Goal: Task Accomplishment & Management: Use online tool/utility

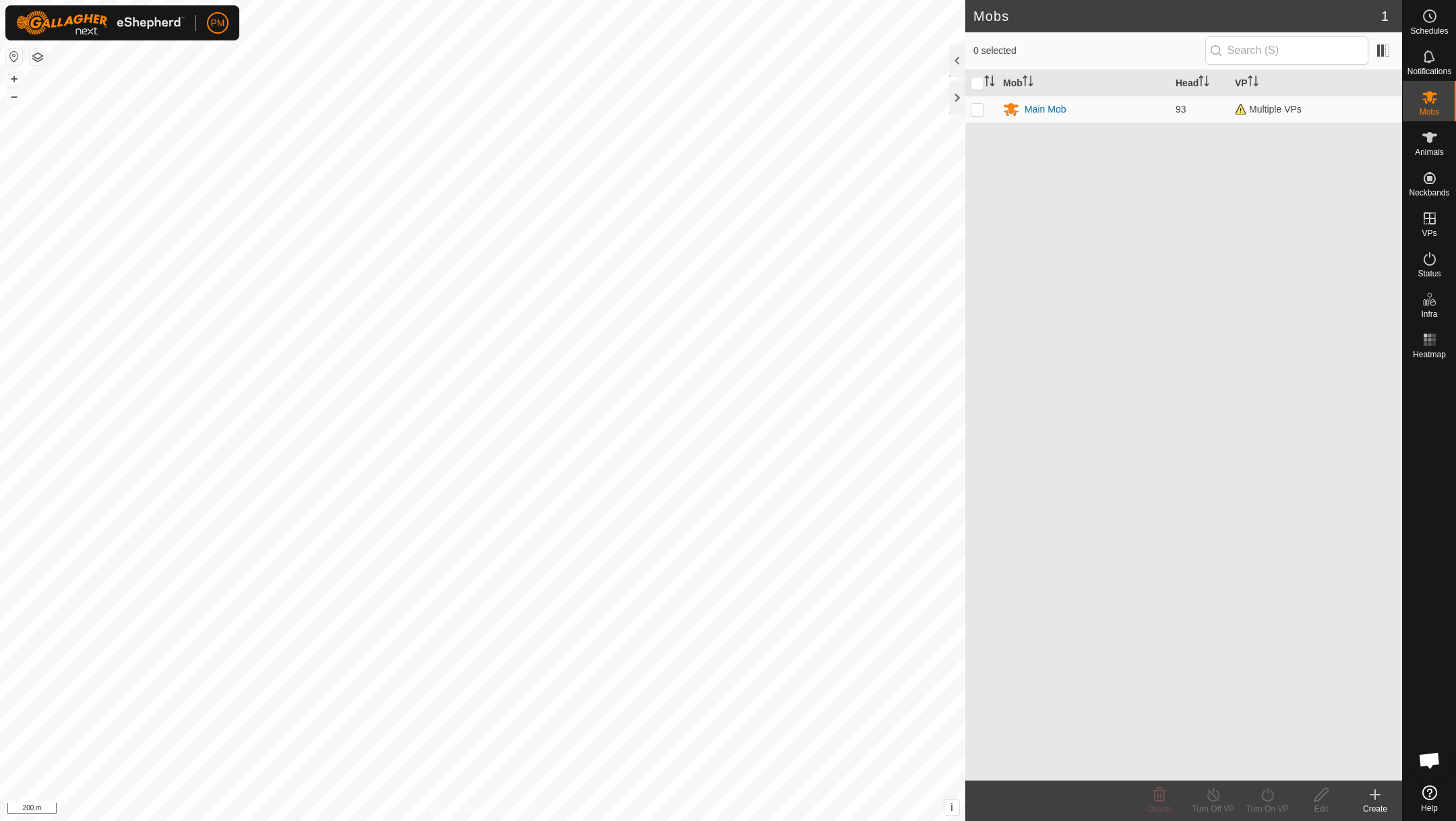
scroll to position [579, 0]
click at [17, 79] on button "+" at bounding box center [14, 79] width 16 height 16
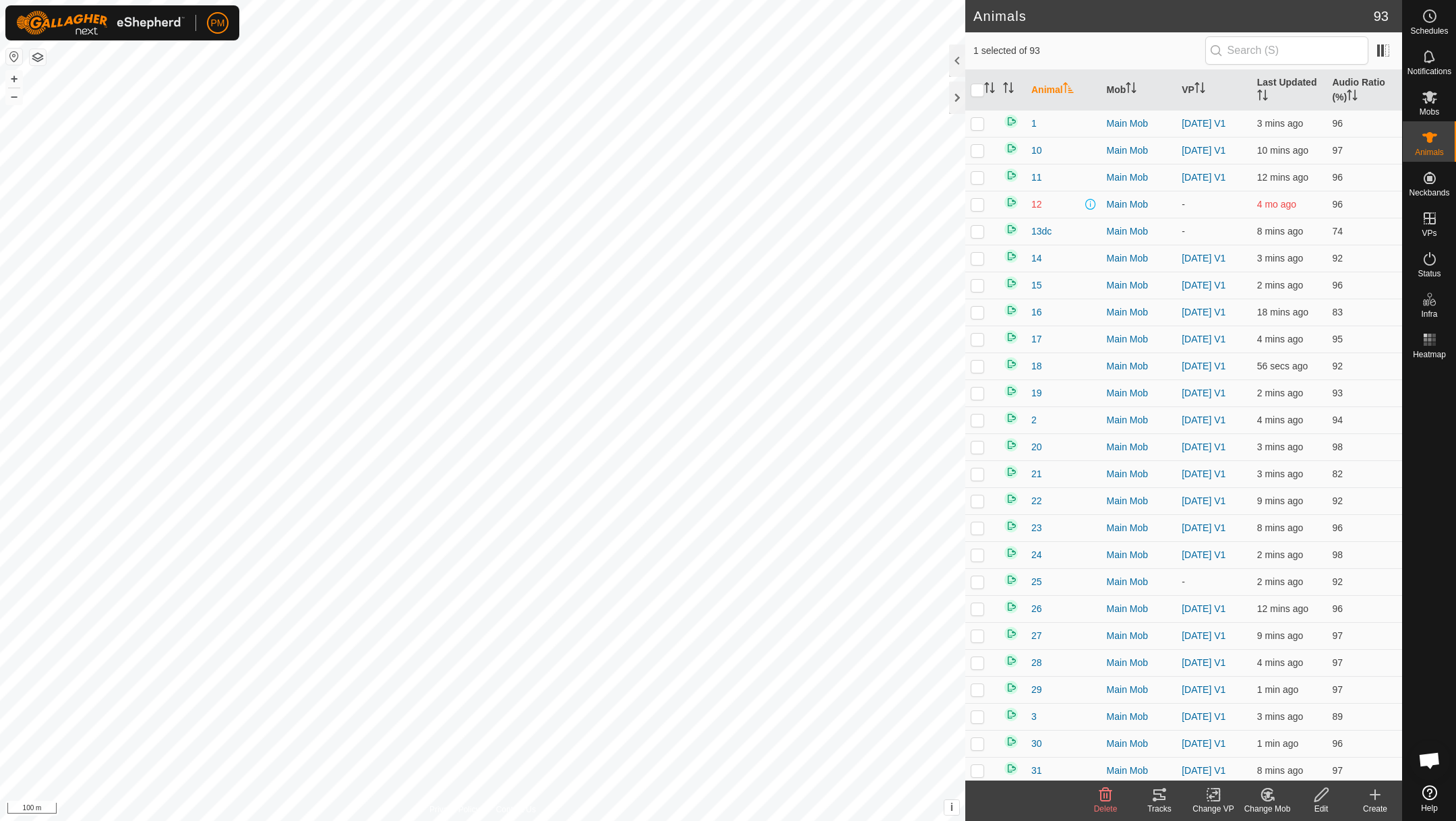
click at [1157, 796] on icon at bounding box center [1159, 795] width 16 height 16
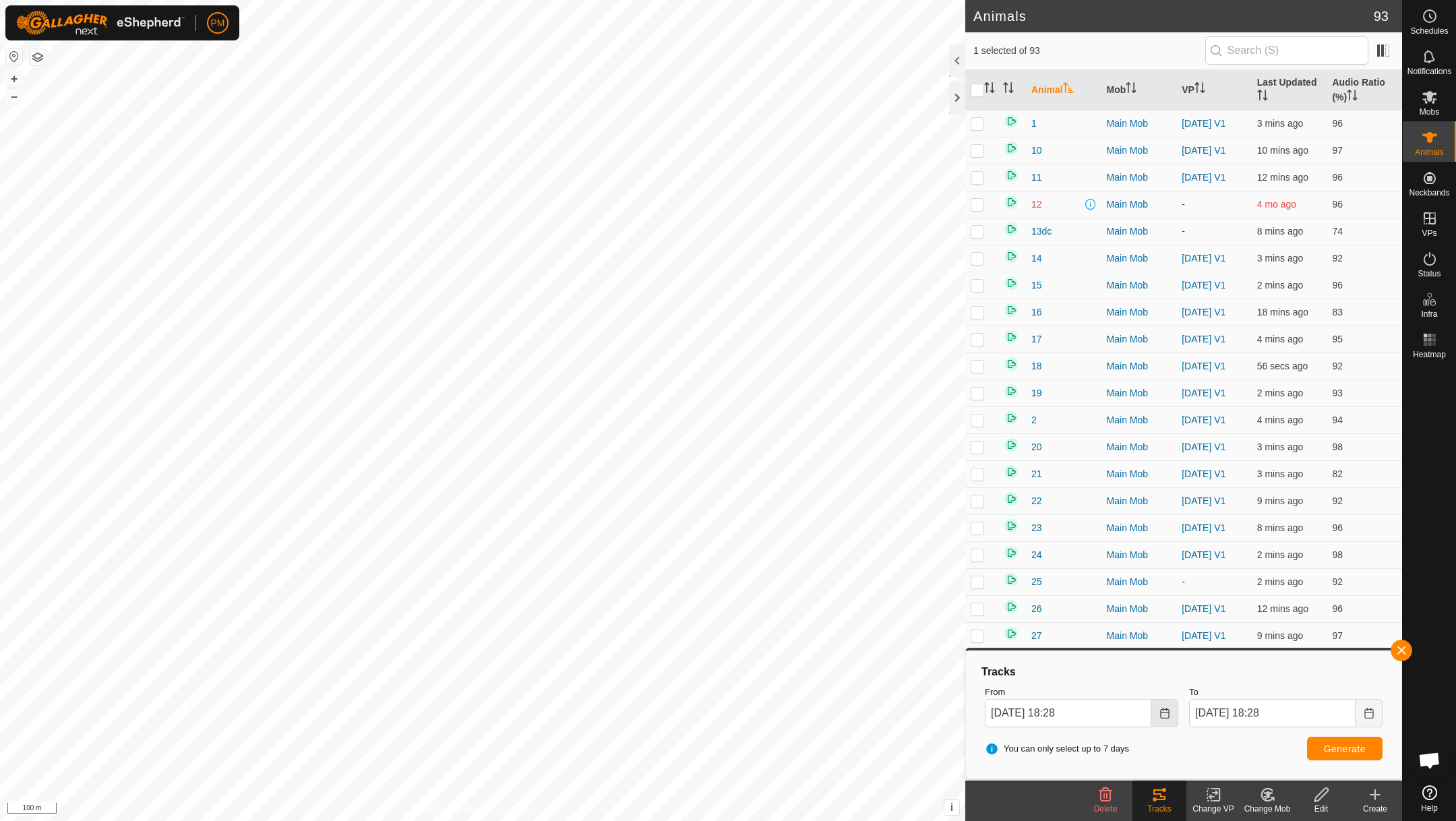
click at [1172, 711] on button "Choose Date" at bounding box center [1164, 713] width 27 height 29
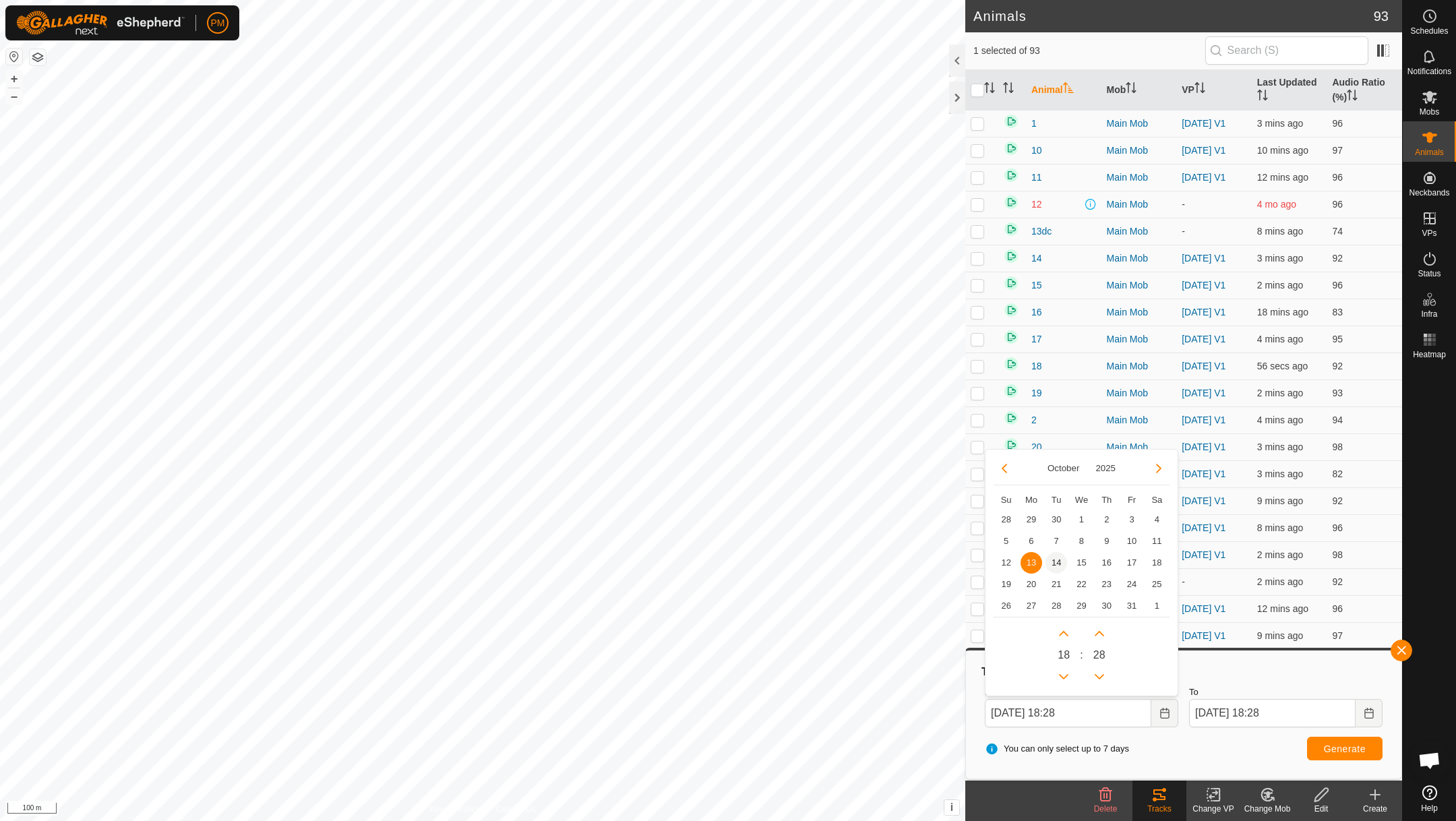
click at [1060, 559] on span "14" at bounding box center [1055, 562] width 21 height 21
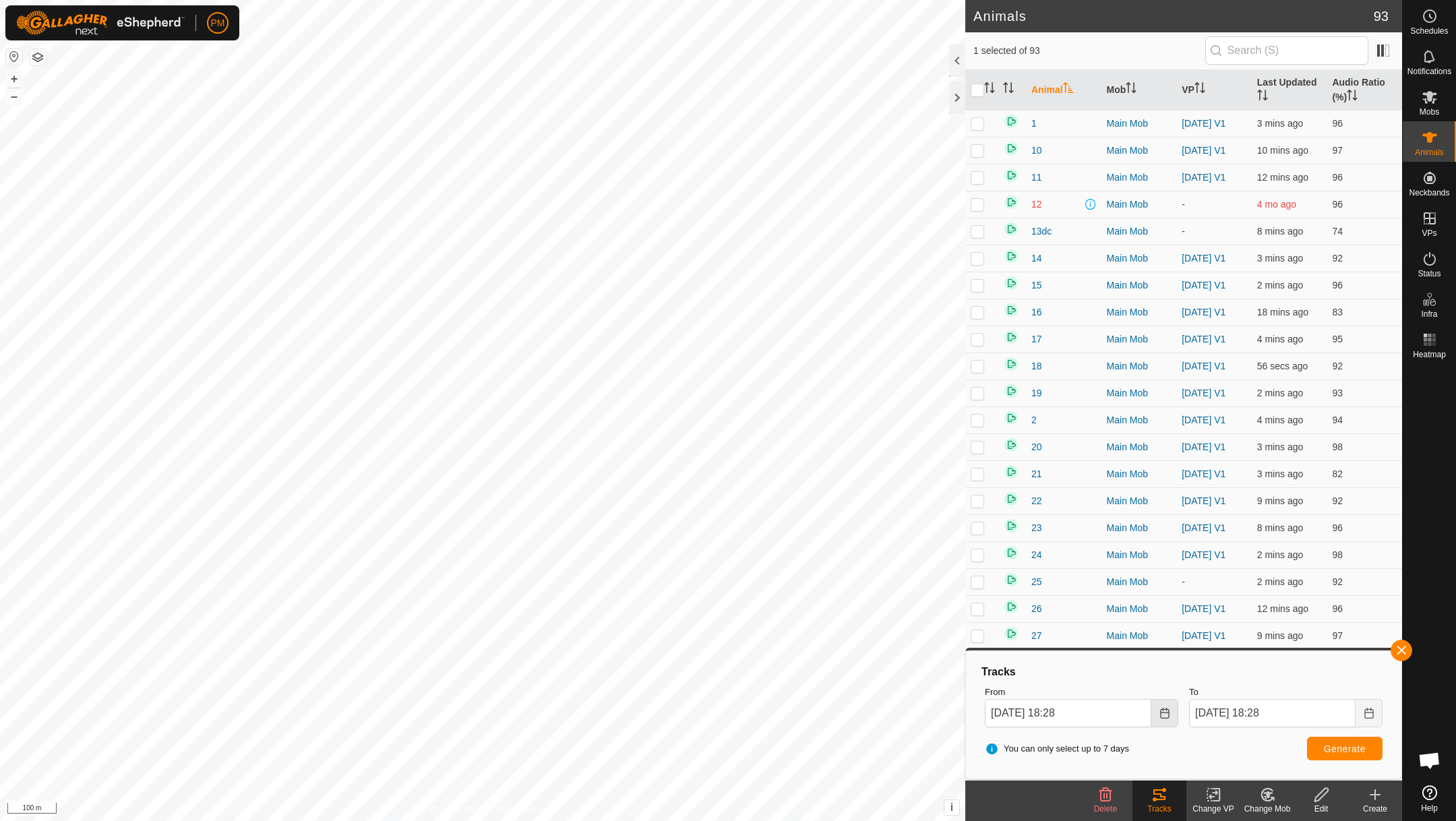
click at [1163, 713] on icon "Choose Date" at bounding box center [1164, 713] width 11 height 11
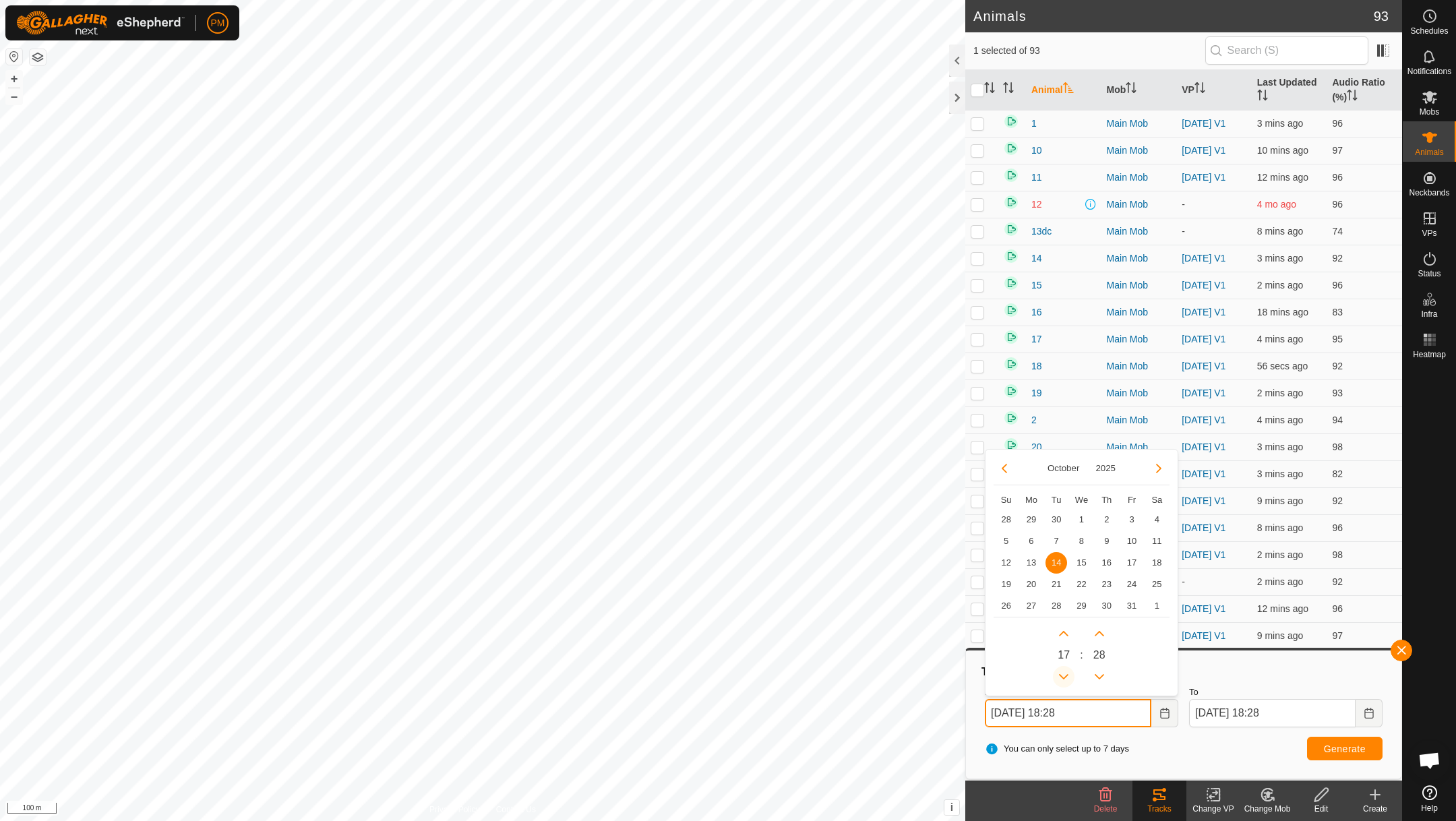
click at [1065, 668] on button "Previous Hour" at bounding box center [1063, 676] width 21 height 21
click at [1065, 668] on button "Previous Hour" at bounding box center [1063, 676] width 21 height 21
type input "[DATE] 15:28"
click at [1336, 743] on span "Generate" at bounding box center [1344, 749] width 42 height 11
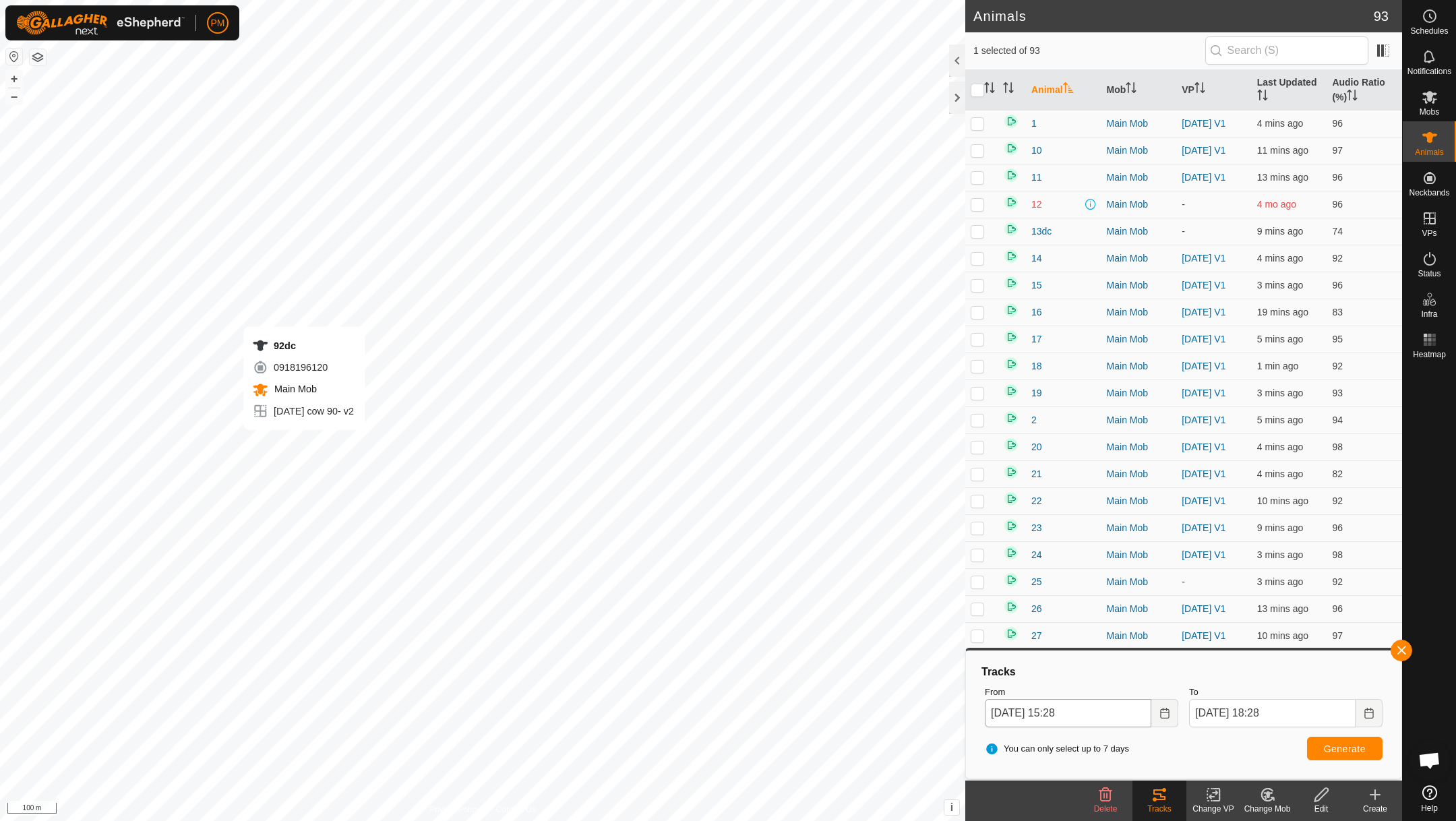
checkbox input "true"
checkbox input "false"
click at [1352, 747] on span "Generate" at bounding box center [1344, 749] width 42 height 11
click at [16, 76] on button "+" at bounding box center [14, 79] width 16 height 16
click at [1397, 649] on button "button" at bounding box center [1400, 650] width 21 height 21
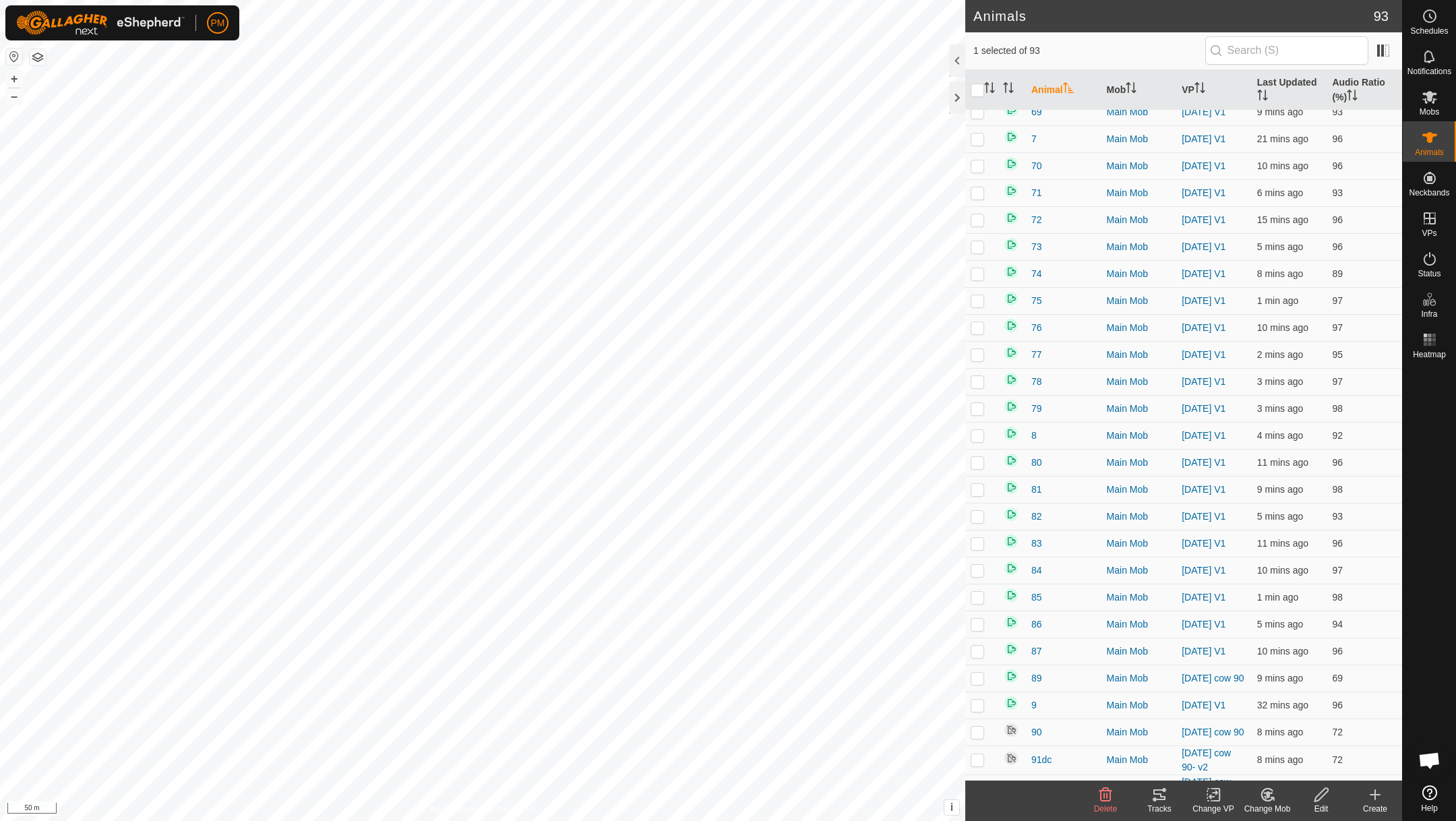
scroll to position [1855, 0]
